Goal: Complete application form

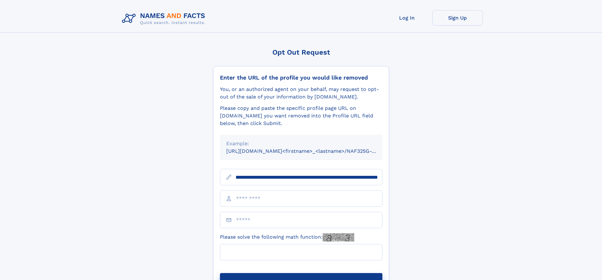
scroll to position [0, 68]
type input "**********"
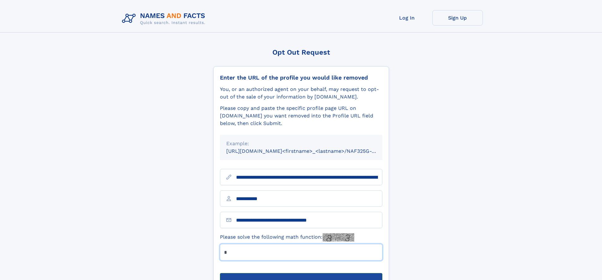
type input "*"
click at [301, 273] on button "Submit Opt Out Request" at bounding box center [301, 283] width 162 height 20
